Goal: Task Accomplishment & Management: Manage account settings

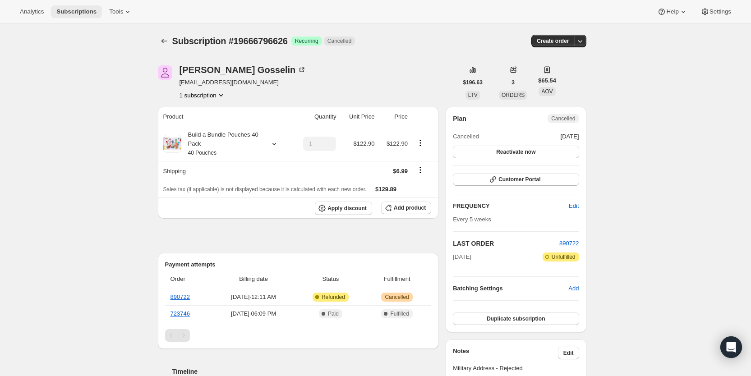
scroll to position [215, 0]
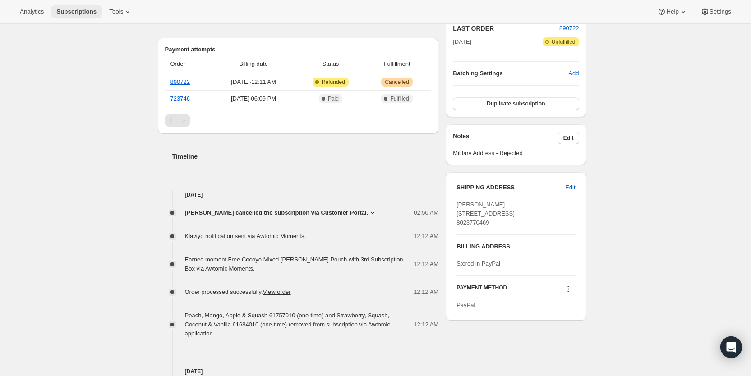
click at [81, 10] on span "Subscriptions" at bounding box center [76, 11] width 40 height 7
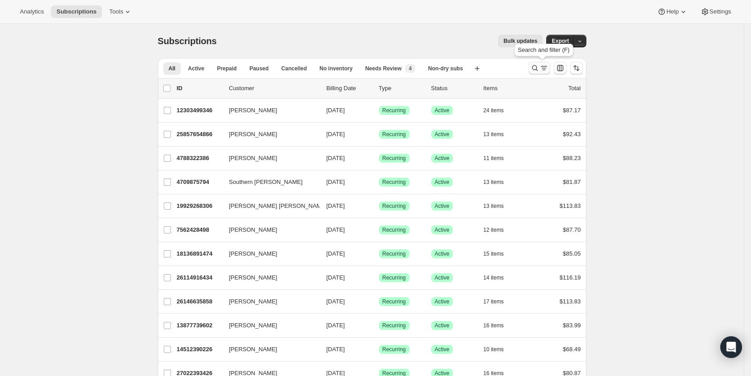
click at [539, 69] on icon "Search and filter results" at bounding box center [534, 68] width 9 height 9
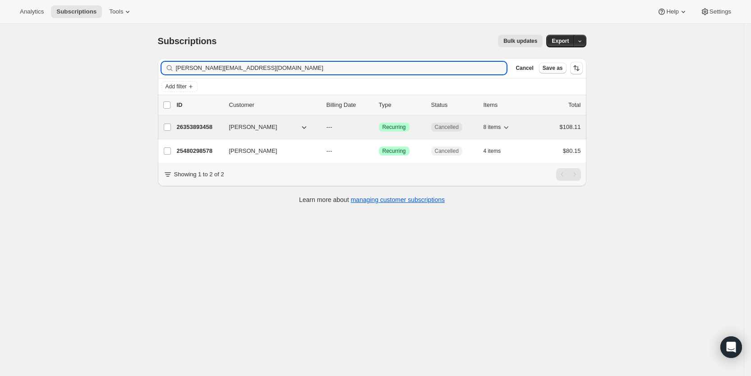
type input "[PERSON_NAME][EMAIL_ADDRESS][DOMAIN_NAME]"
click at [348, 128] on p "---" at bounding box center [348, 127] width 45 height 9
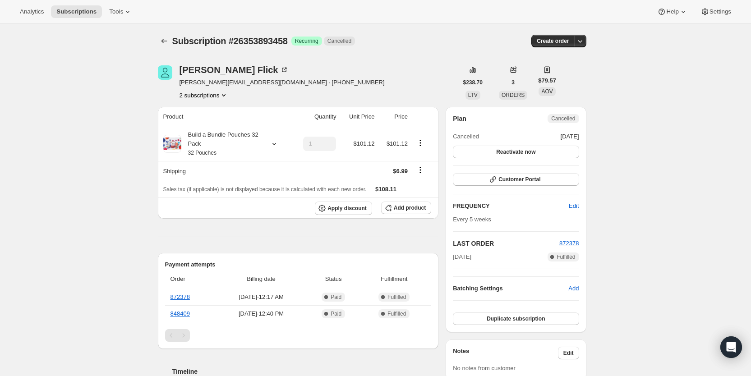
click at [211, 95] on button "2 subscriptions" at bounding box center [203, 95] width 49 height 9
click at [206, 114] on span "25480298578" at bounding box center [194, 112] width 36 height 7
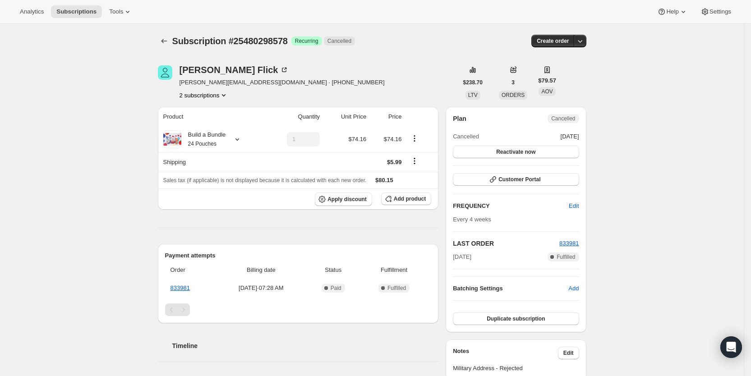
click at [207, 96] on button "2 subscriptions" at bounding box center [203, 95] width 49 height 9
click at [83, 11] on span "Subscriptions" at bounding box center [76, 11] width 40 height 7
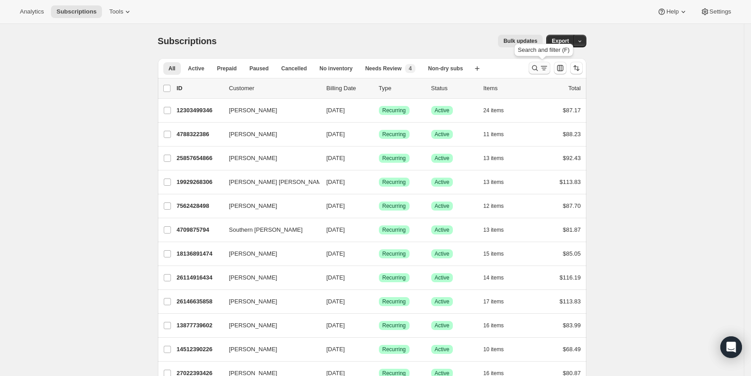
click at [542, 63] on button "Search and filter results" at bounding box center [539, 68] width 22 height 13
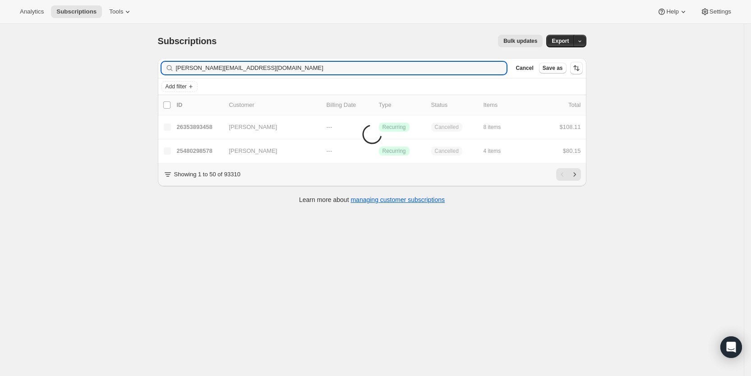
type input "[PERSON_NAME][EMAIL_ADDRESS][DOMAIN_NAME]"
